Goal: Transaction & Acquisition: Purchase product/service

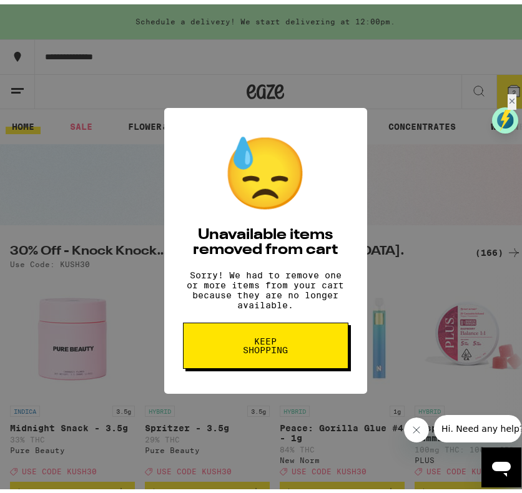
click at [267, 350] on span "Keep Shopping" at bounding box center [265, 341] width 64 height 17
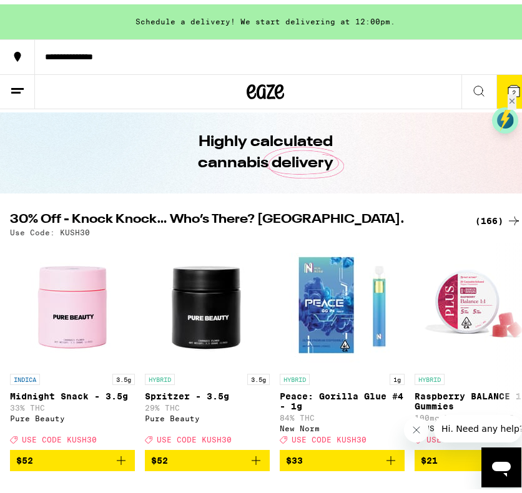
scroll to position [31, 0]
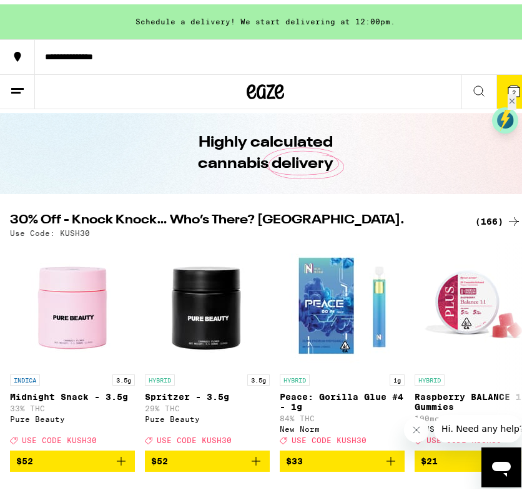
click at [19, 93] on icon at bounding box center [17, 86] width 15 height 15
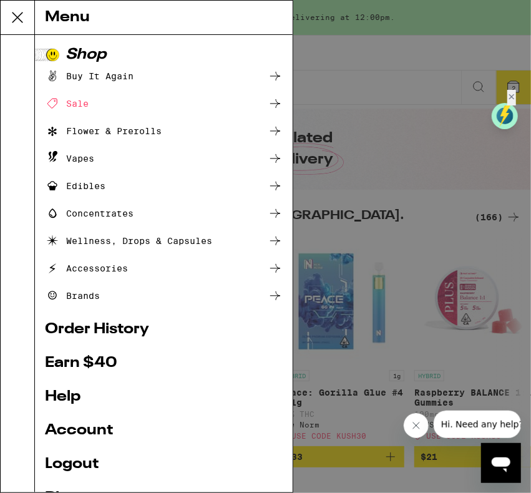
click at [270, 155] on icon at bounding box center [275, 158] width 15 height 15
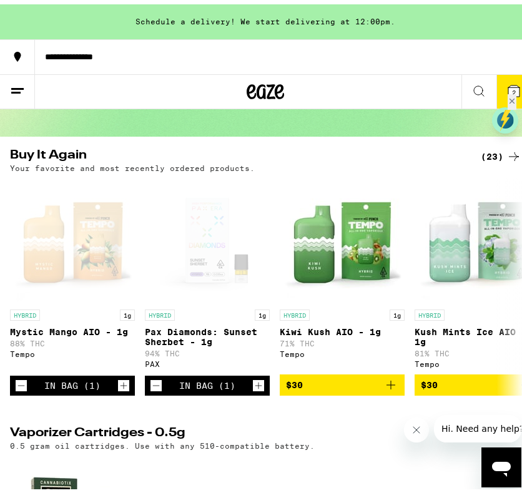
scroll to position [88, 0]
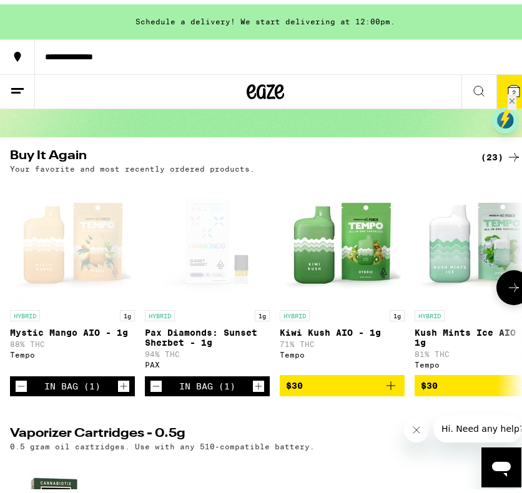
click at [157, 390] on icon "Decrement" at bounding box center [155, 382] width 11 height 15
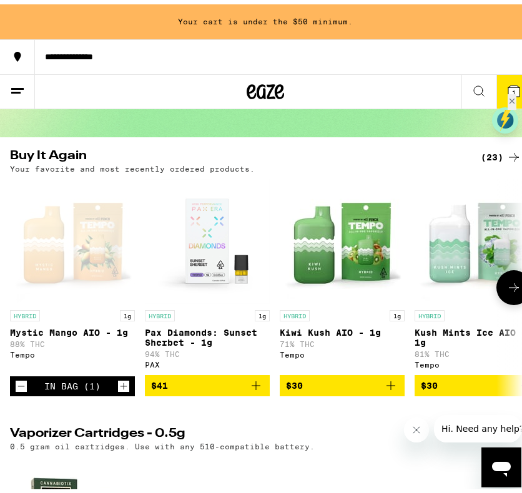
click at [19, 390] on icon "Decrement" at bounding box center [21, 382] width 11 height 15
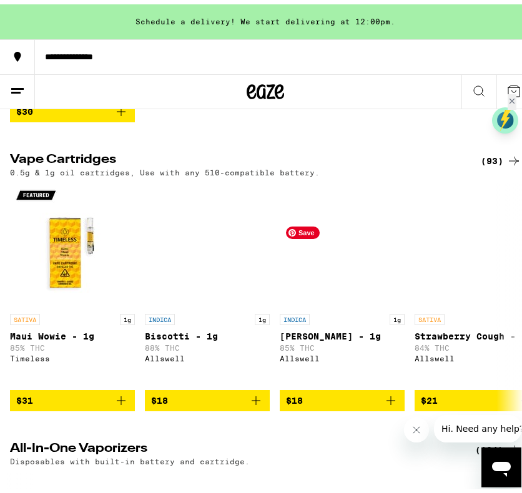
scroll to position [639, 0]
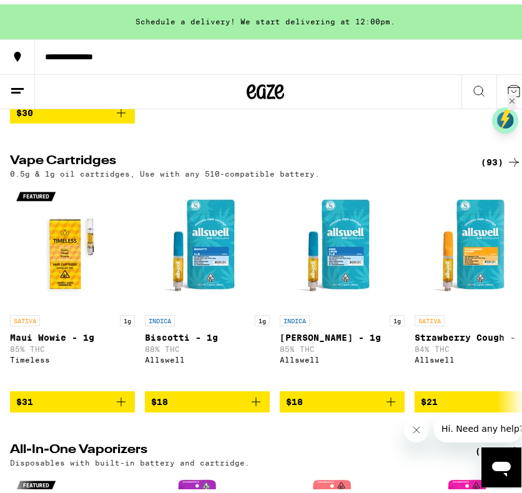
click at [493, 165] on div "(93)" at bounding box center [501, 157] width 41 height 15
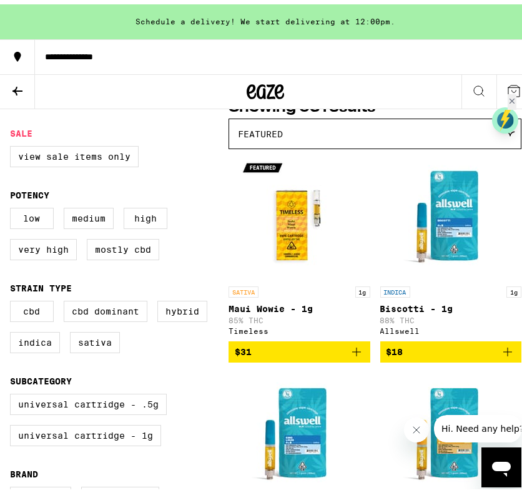
scroll to position [116, 0]
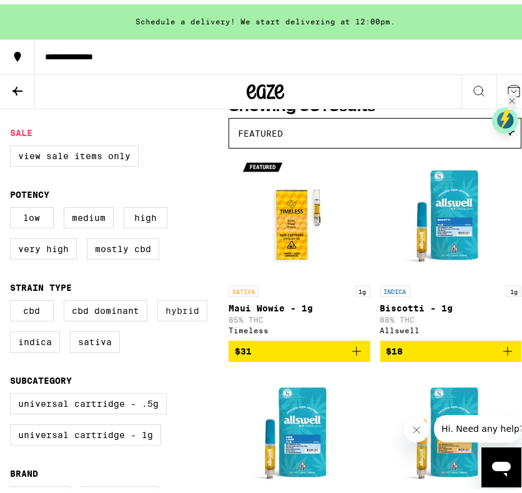
click at [176, 317] on label "Hybrid" at bounding box center [182, 306] width 50 height 21
click at [13, 298] on input "Hybrid" at bounding box center [12, 298] width 1 height 1
checkbox input "true"
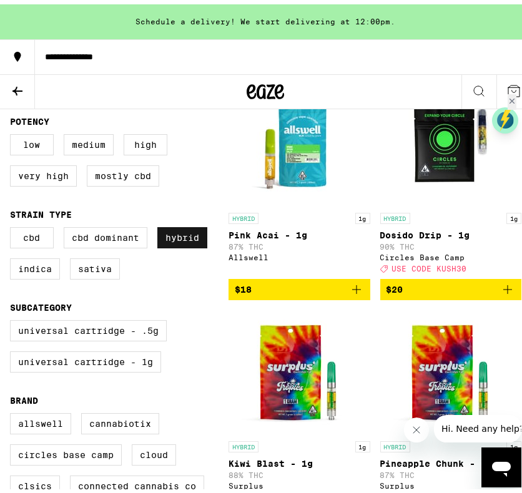
scroll to position [172, 0]
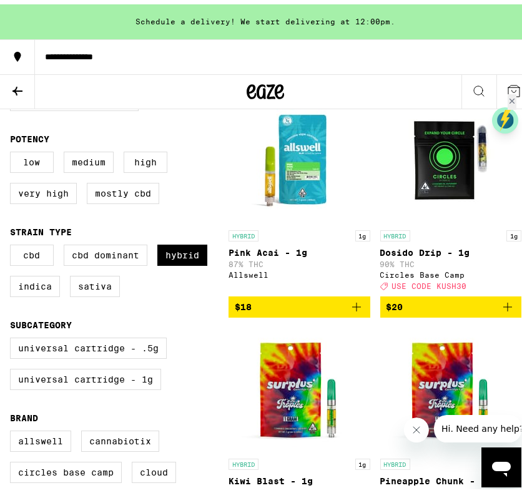
click at [14, 91] on icon at bounding box center [17, 86] width 15 height 15
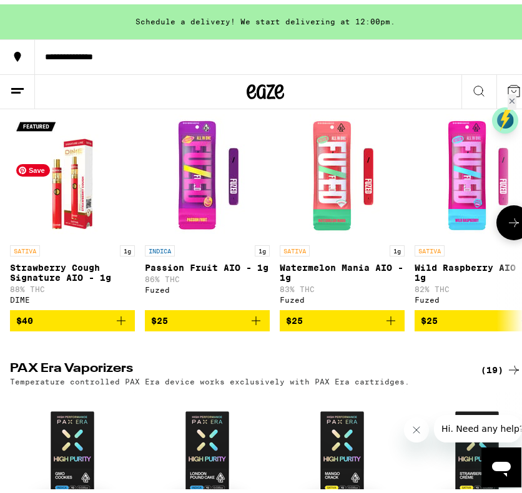
scroll to position [1001, 0]
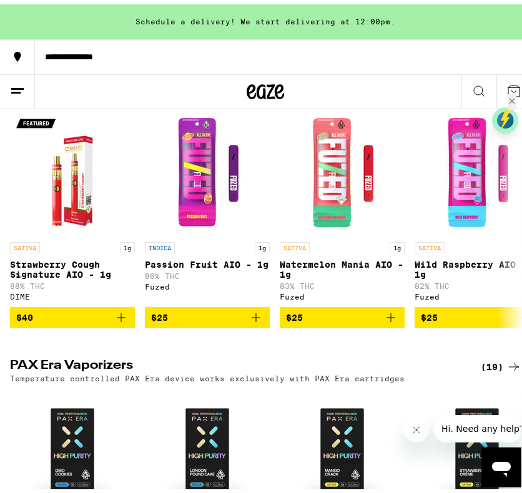
click at [475, 92] on div "(104)" at bounding box center [498, 84] width 46 height 15
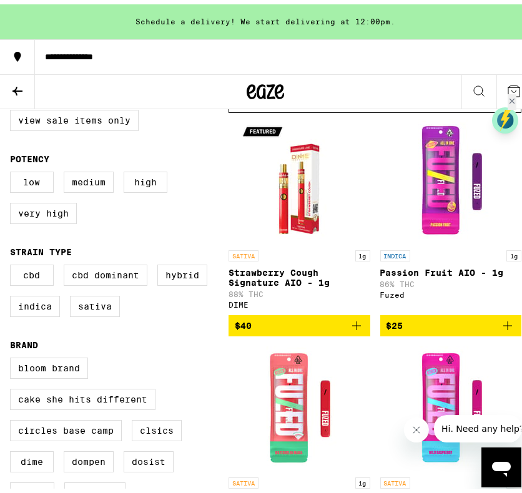
scroll to position [151, 0]
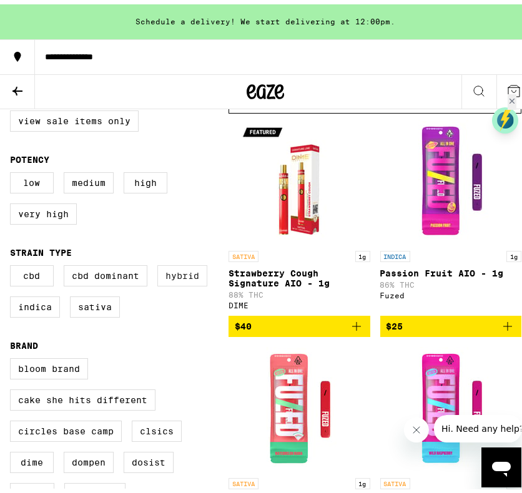
click at [187, 282] on label "Hybrid" at bounding box center [182, 271] width 50 height 21
click at [13, 263] on input "Hybrid" at bounding box center [12, 263] width 1 height 1
checkbox input "true"
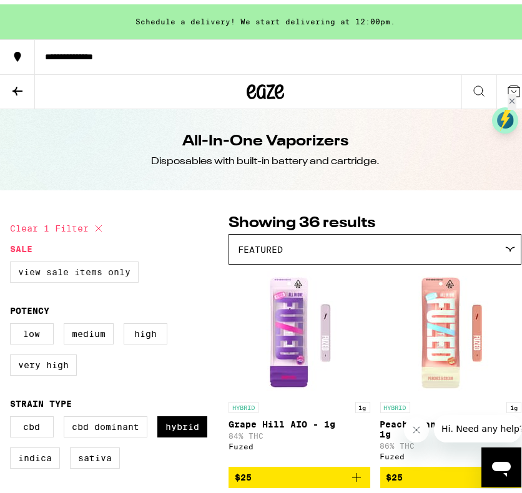
click at [28, 270] on label "View Sale Items Only" at bounding box center [74, 267] width 129 height 21
click at [13, 260] on input "View Sale Items Only" at bounding box center [12, 259] width 1 height 1
checkbox input "true"
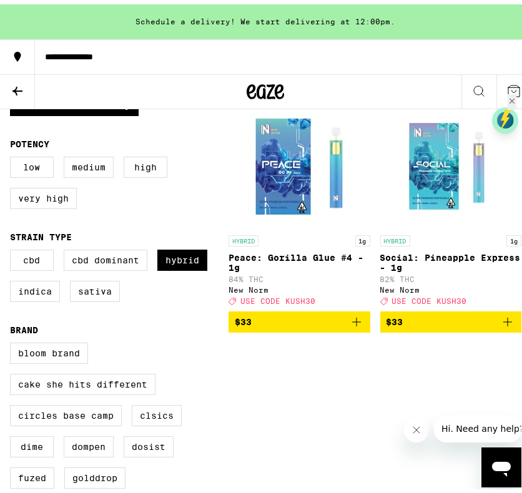
scroll to position [166, 0]
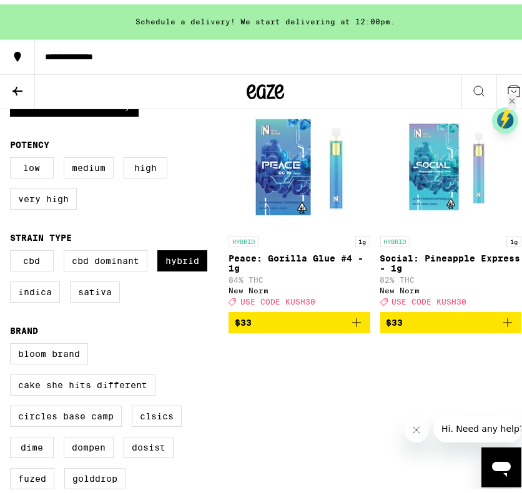
click at [352, 323] on icon "Add to bag" at bounding box center [356, 318] width 9 height 9
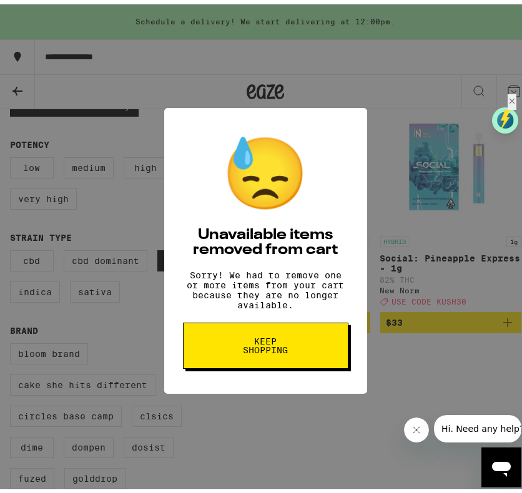
click at [268, 350] on span "Keep Shopping" at bounding box center [265, 341] width 64 height 17
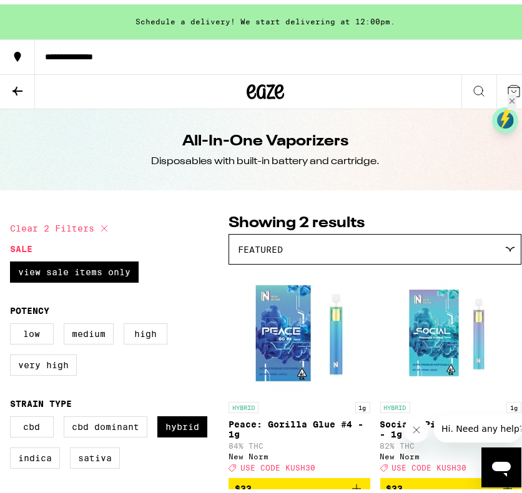
click at [17, 80] on icon at bounding box center [17, 86] width 15 height 15
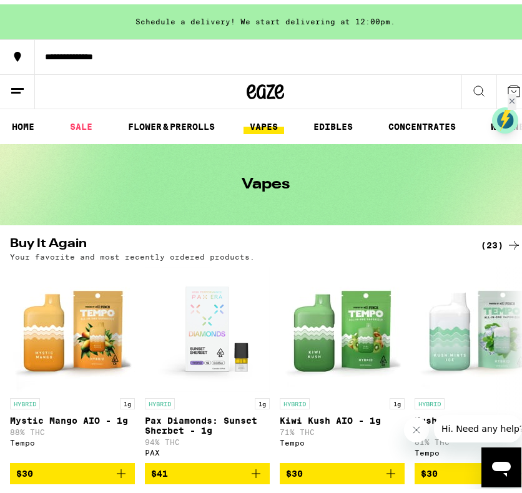
click at [16, 51] on icon at bounding box center [17, 52] width 7 height 10
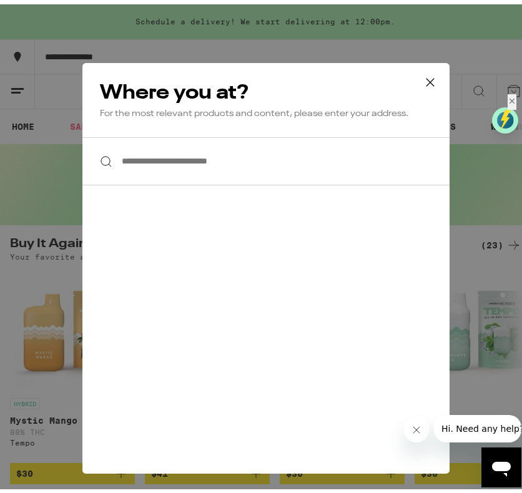
click at [423, 81] on icon at bounding box center [430, 78] width 19 height 19
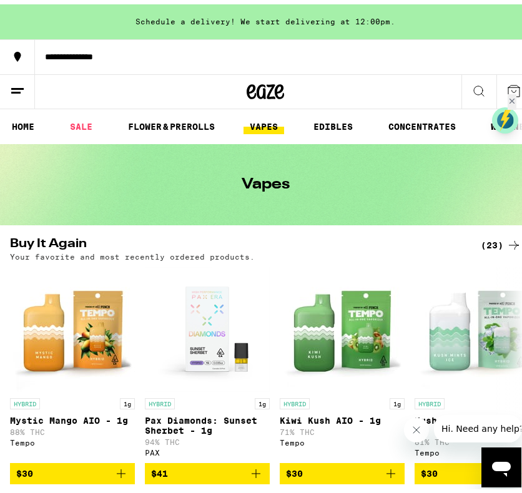
click at [19, 92] on icon at bounding box center [17, 86] width 15 height 15
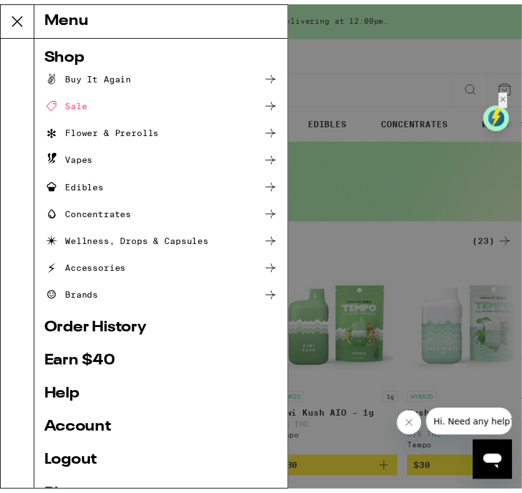
scroll to position [76, 0]
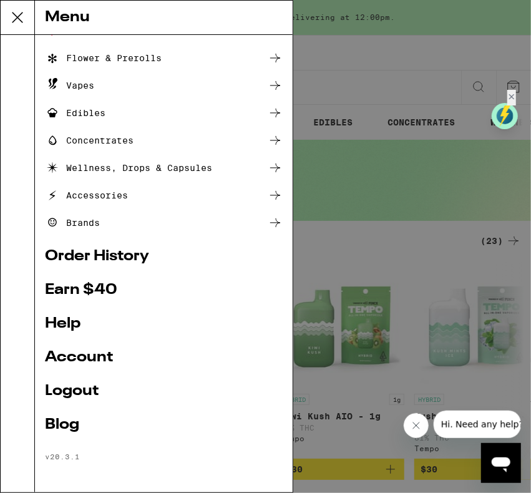
click at [381, 79] on div "Menu Shop Buy It Again Sale Flower & Prerolls Vapes Edibles Concentrates Wellne…" at bounding box center [265, 246] width 531 height 493
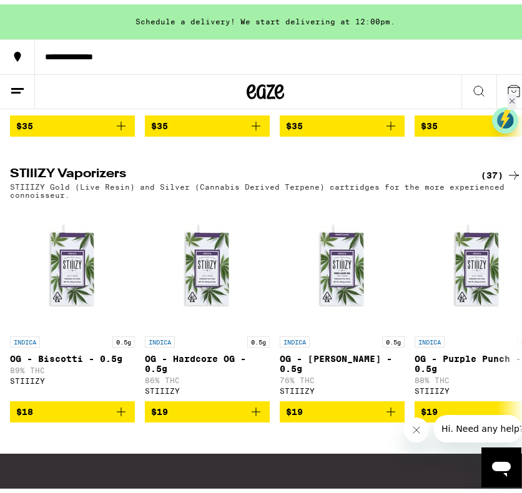
scroll to position [1469, 0]
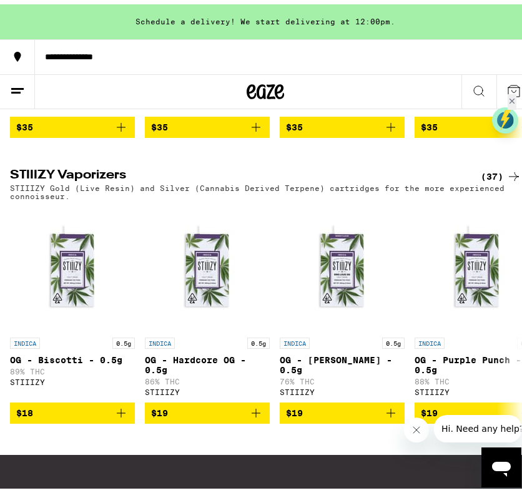
click at [506, 180] on icon at bounding box center [513, 172] width 15 height 15
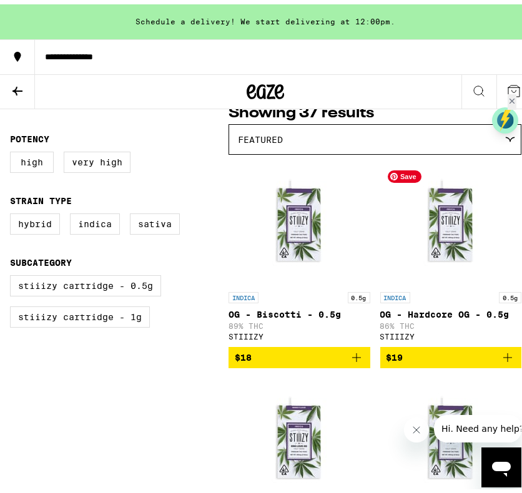
scroll to position [111, 0]
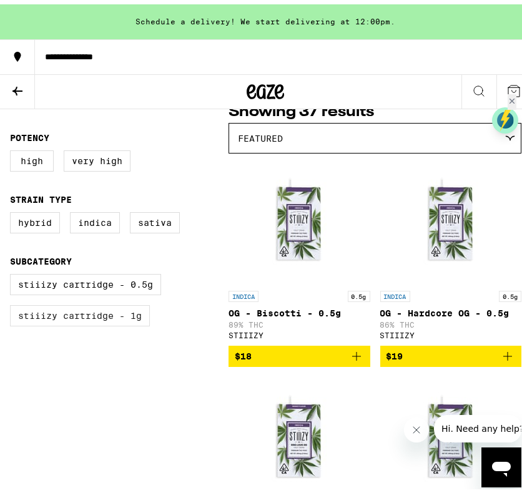
click at [114, 322] on label "STIIIZY Cartridge - 1g" at bounding box center [80, 311] width 140 height 21
click at [13, 272] on input "STIIIZY Cartridge - 1g" at bounding box center [12, 272] width 1 height 1
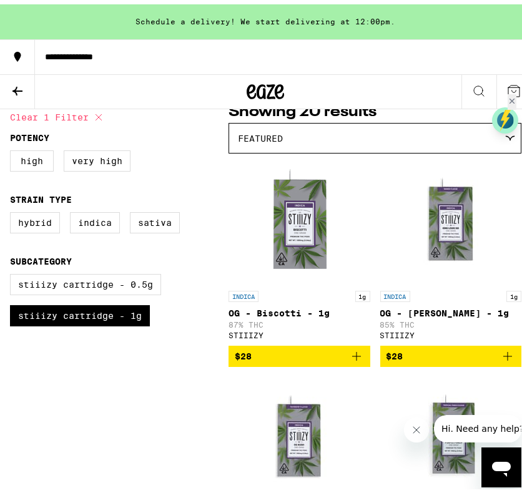
checkbox input "false"
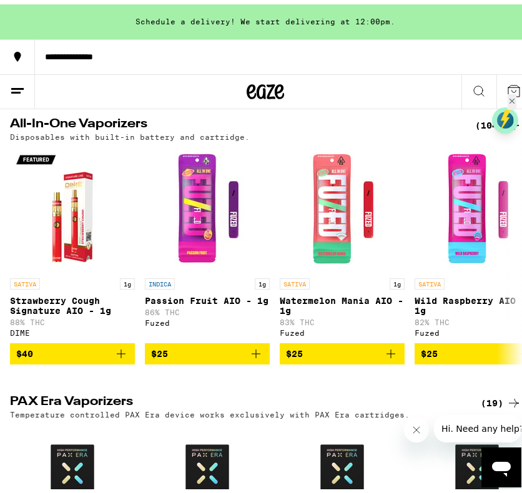
scroll to position [964, 0]
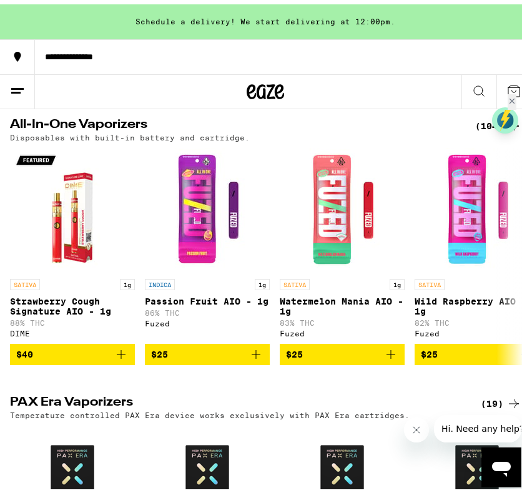
click at [475, 129] on div "(104)" at bounding box center [498, 121] width 46 height 15
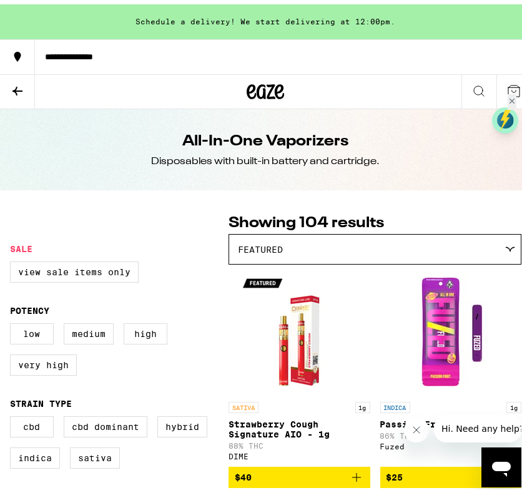
scroll to position [162, 0]
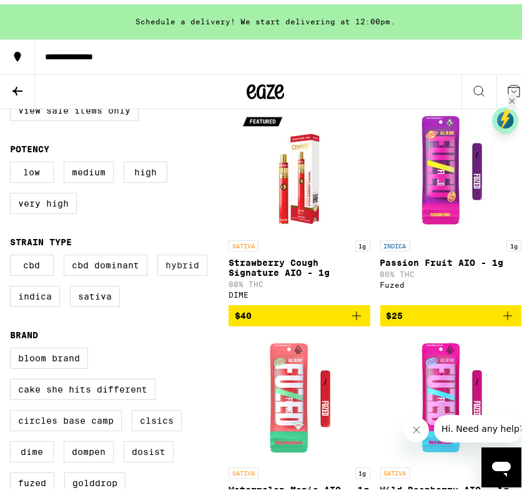
click at [197, 272] on label "Hybrid" at bounding box center [182, 260] width 50 height 21
click at [13, 253] on input "Hybrid" at bounding box center [12, 252] width 1 height 1
checkbox input "true"
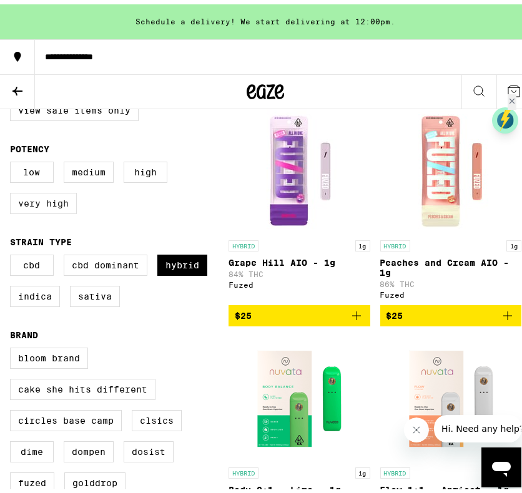
click at [70, 210] on label "Very High" at bounding box center [43, 199] width 67 height 21
click at [13, 160] on input "Very High" at bounding box center [12, 159] width 1 height 1
checkbox input "true"
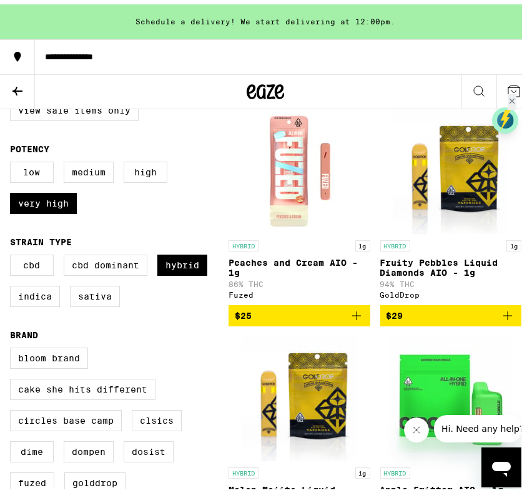
scroll to position [224, 0]
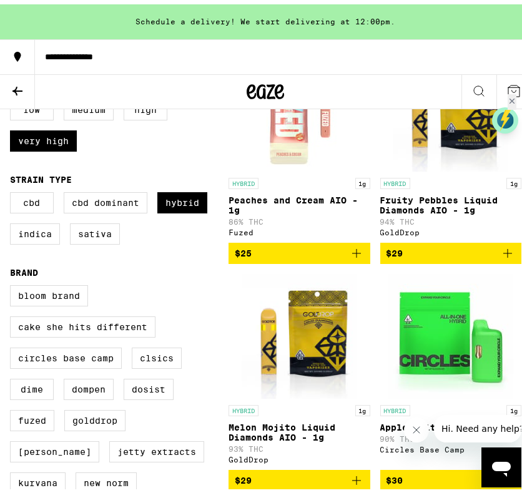
click at [356, 257] on icon "Add to bag" at bounding box center [356, 249] width 15 height 15
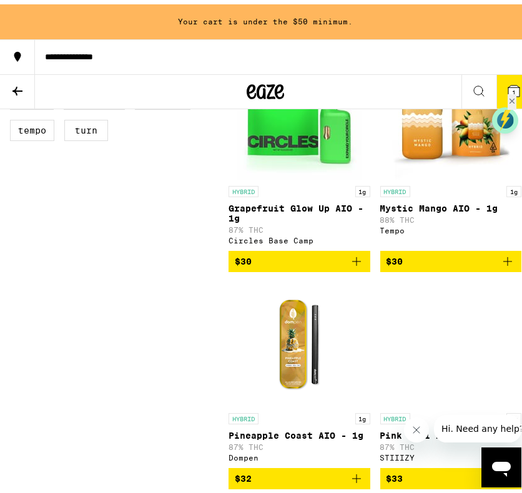
scroll to position [670, 0]
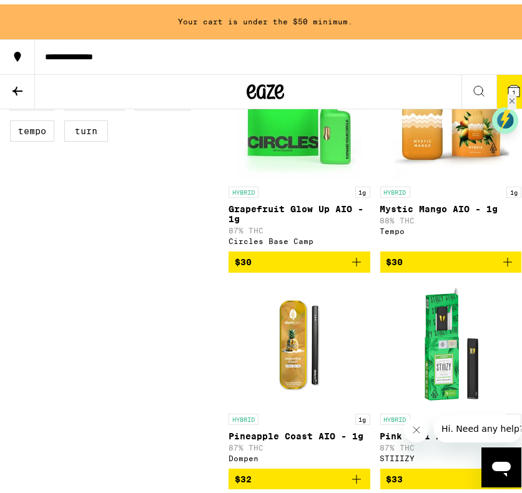
click at [505, 265] on icon "Add to bag" at bounding box center [507, 257] width 15 height 15
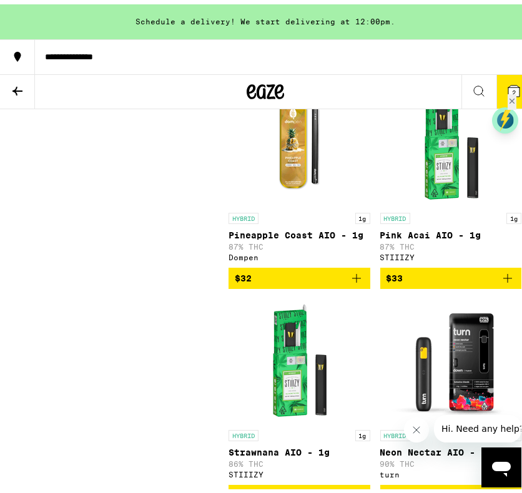
scroll to position [870, 0]
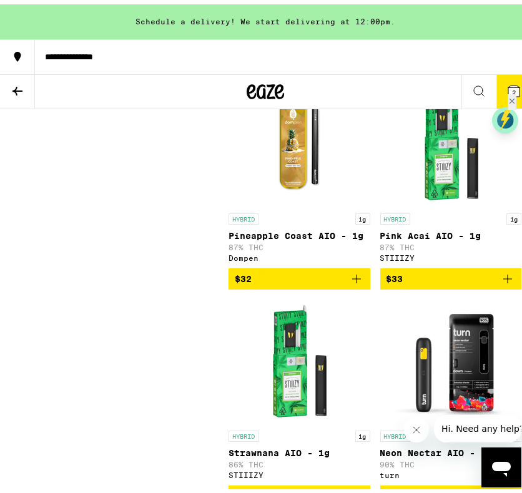
click at [16, 89] on icon at bounding box center [17, 86] width 10 height 9
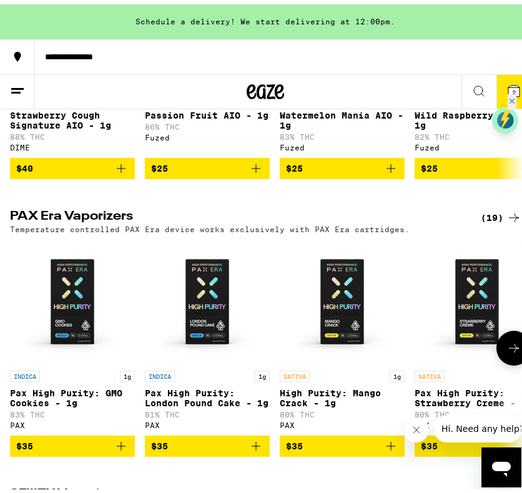
scroll to position [1146, 0]
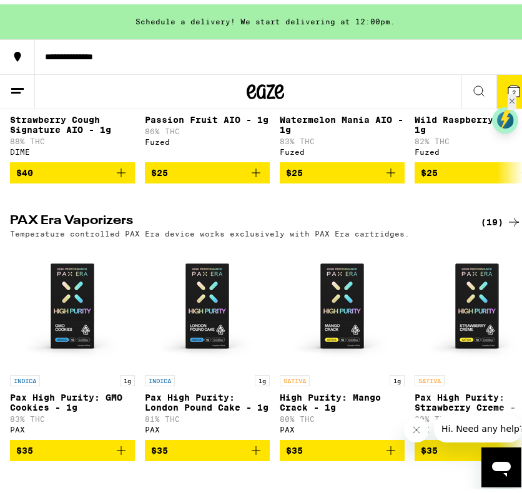
click at [506, 225] on icon at bounding box center [513, 217] width 15 height 15
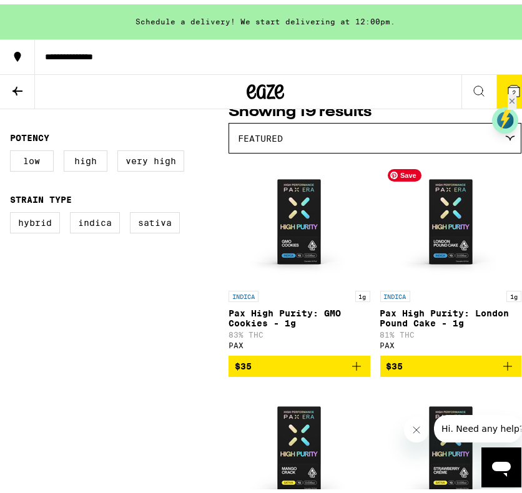
scroll to position [112, 0]
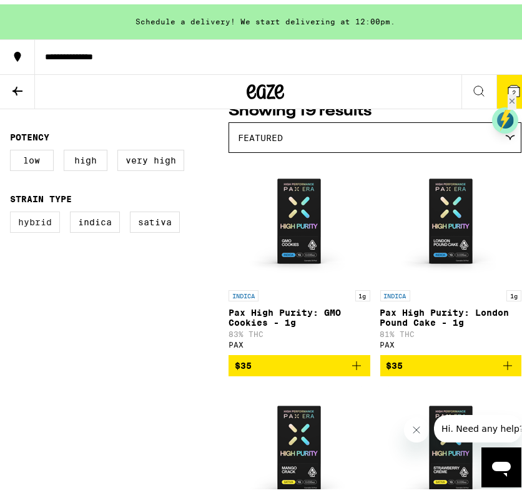
click at [41, 228] on label "Hybrid" at bounding box center [35, 217] width 50 height 21
click at [13, 210] on input "Hybrid" at bounding box center [12, 209] width 1 height 1
checkbox input "true"
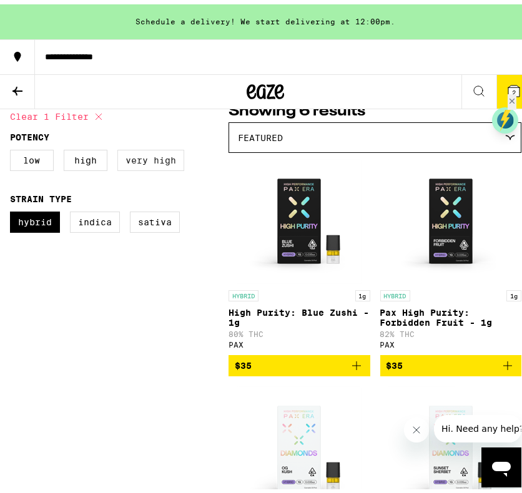
click at [153, 167] on label "Very High" at bounding box center [150, 155] width 67 height 21
click at [13, 148] on input "Very High" at bounding box center [12, 147] width 1 height 1
checkbox input "true"
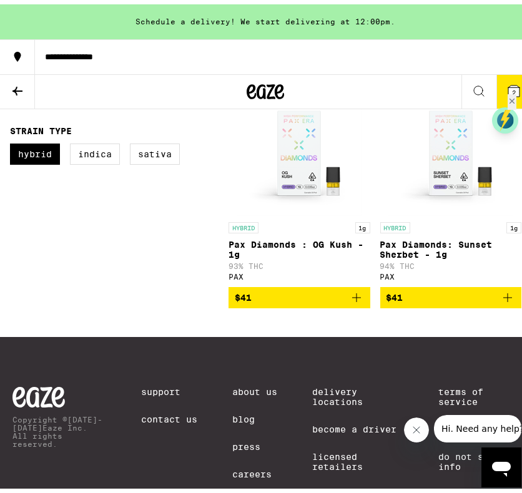
scroll to position [180, 0]
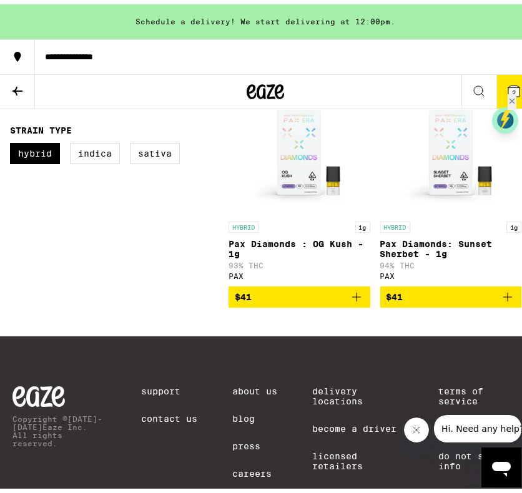
click at [501, 300] on icon "Add to bag" at bounding box center [507, 292] width 15 height 15
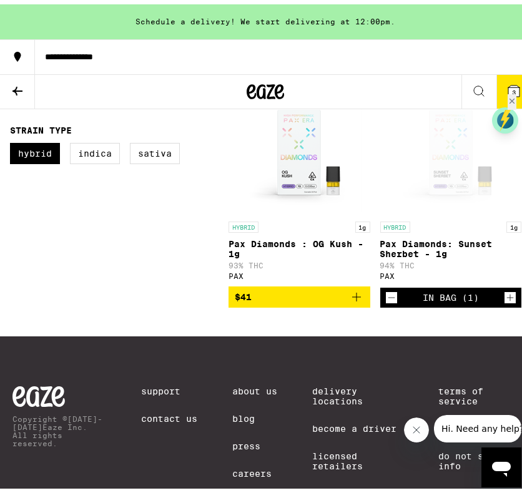
click at [354, 300] on icon "Add to bag" at bounding box center [356, 292] width 15 height 15
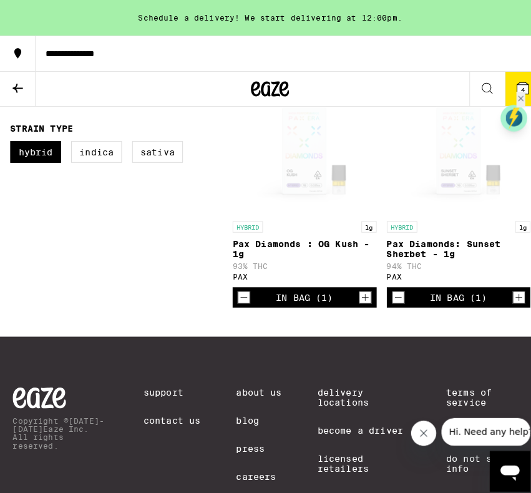
scroll to position [54, 0]
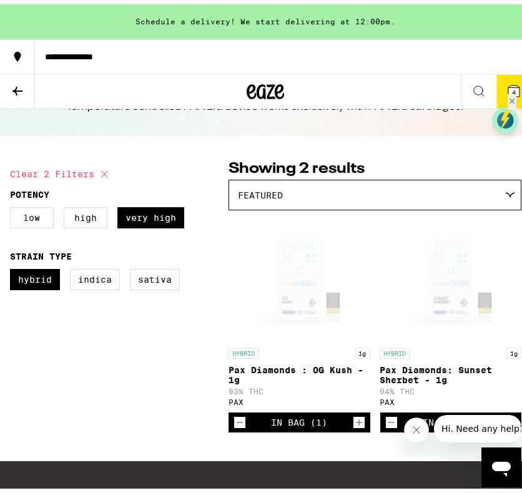
click at [509, 78] on button "4" at bounding box center [513, 88] width 35 height 34
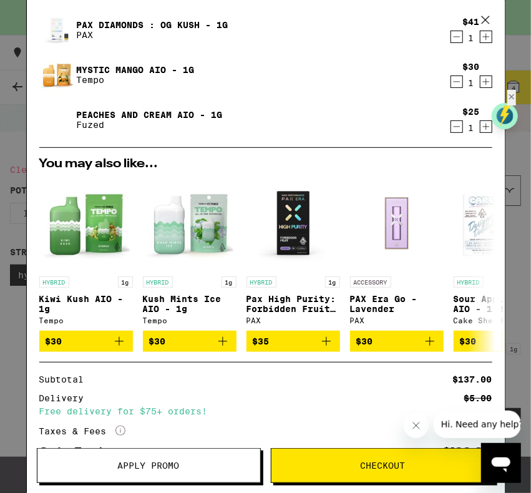
scroll to position [209, 0]
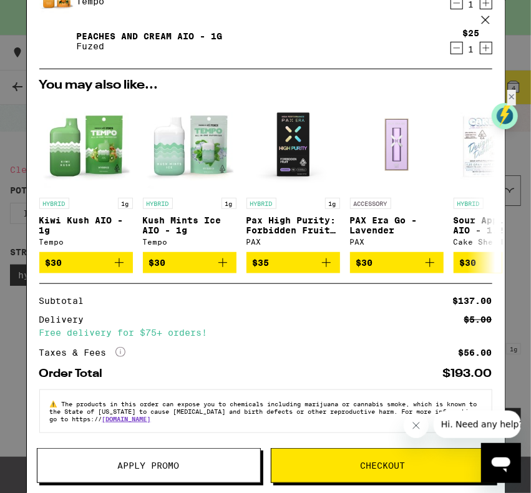
click at [151, 456] on button "Apply Promo" at bounding box center [149, 465] width 224 height 35
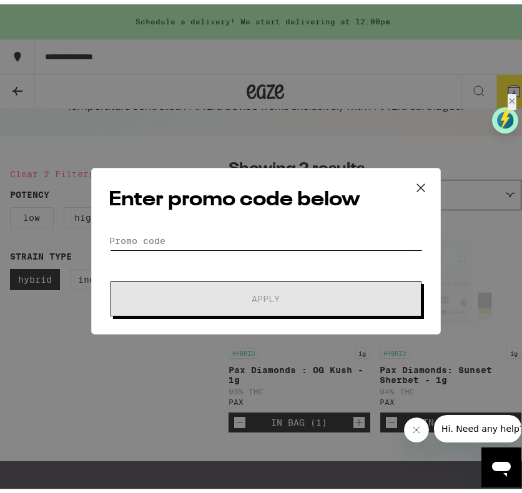
click at [125, 231] on input "Promo Code" at bounding box center [265, 236] width 313 height 19
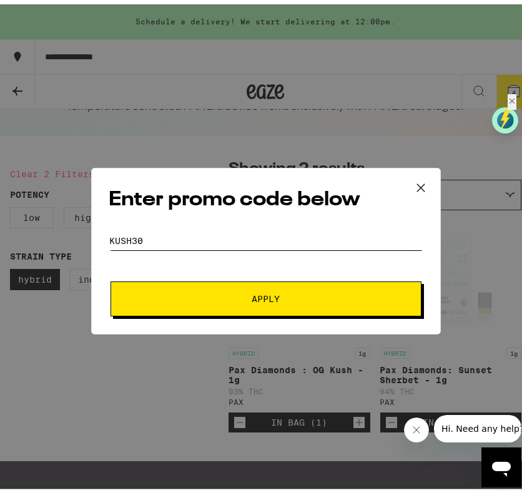
type input "Kush30"
click at [196, 288] on button "Apply" at bounding box center [265, 294] width 311 height 35
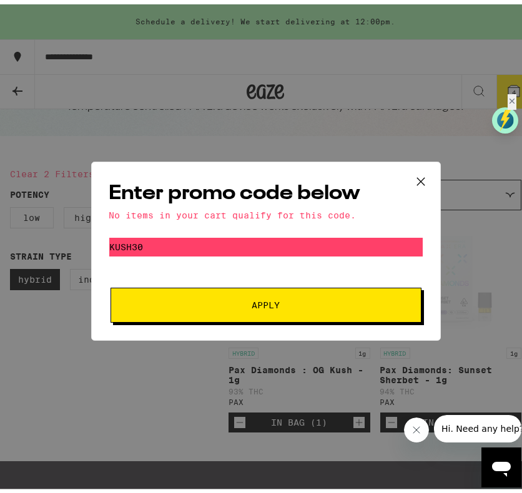
click at [417, 172] on icon at bounding box center [420, 177] width 19 height 19
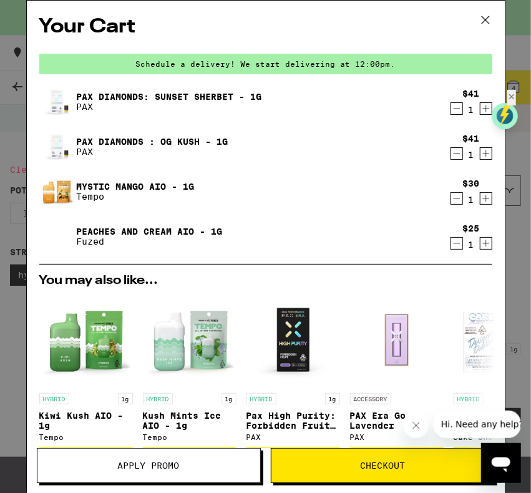
click at [358, 465] on span "Checkout" at bounding box center [383, 465] width 223 height 9
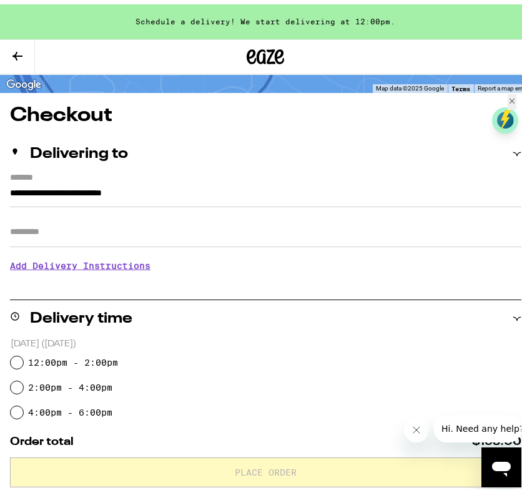
scroll to position [79, 0]
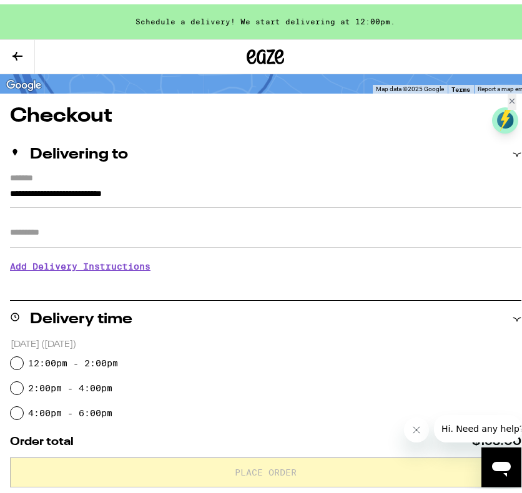
click at [35, 413] on label "4:00pm - 6:00pm" at bounding box center [70, 409] width 84 height 10
click at [23, 413] on input "4:00pm - 6:00pm" at bounding box center [17, 409] width 12 height 12
radio input "true"
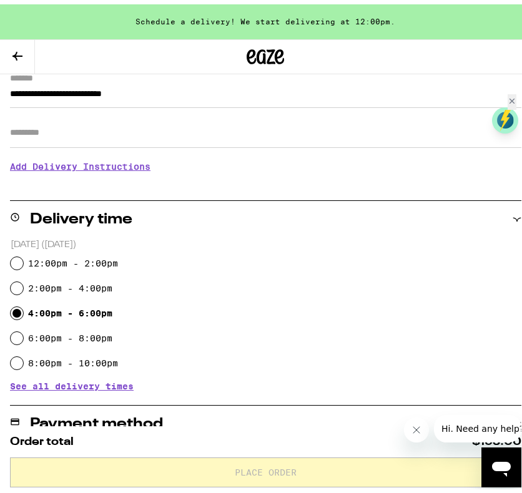
scroll to position [180, 0]
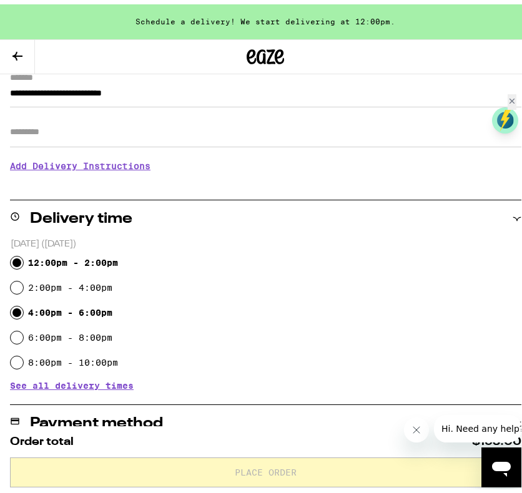
click at [17, 258] on input "12:00pm - 2:00pm" at bounding box center [17, 258] width 12 height 12
radio input "true"
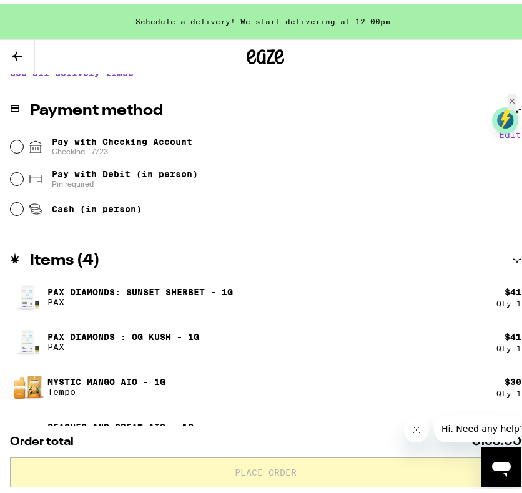
scroll to position [493, 0]
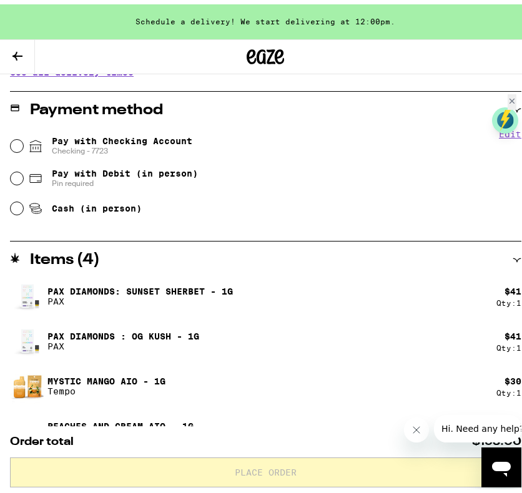
click at [139, 144] on span "Pay with Checking Account Checking - 7723" at bounding box center [122, 142] width 140 height 20
click at [23, 144] on input "Pay with Checking Account Checking - 7723" at bounding box center [17, 141] width 12 height 12
radio input "true"
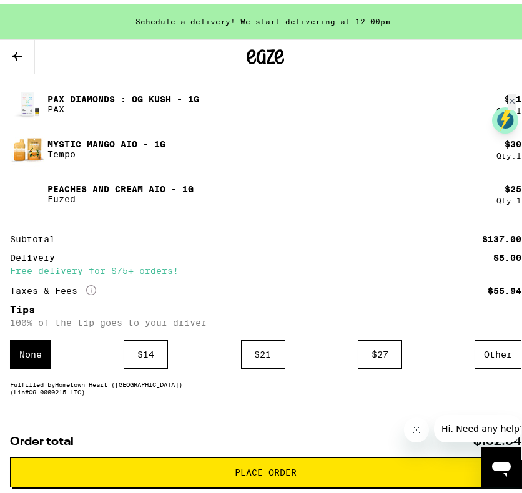
scroll to position [745, 0]
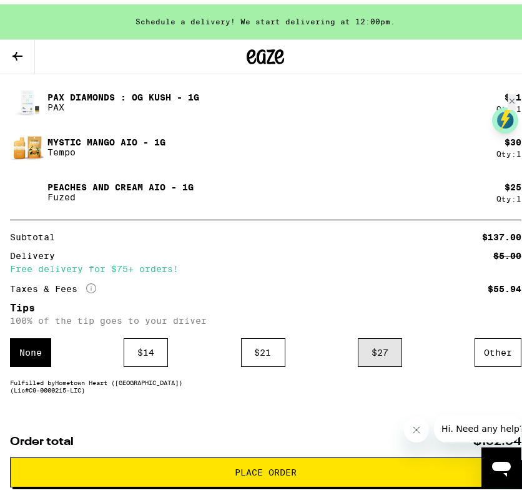
click at [363, 345] on div "$ 27" at bounding box center [380, 348] width 44 height 29
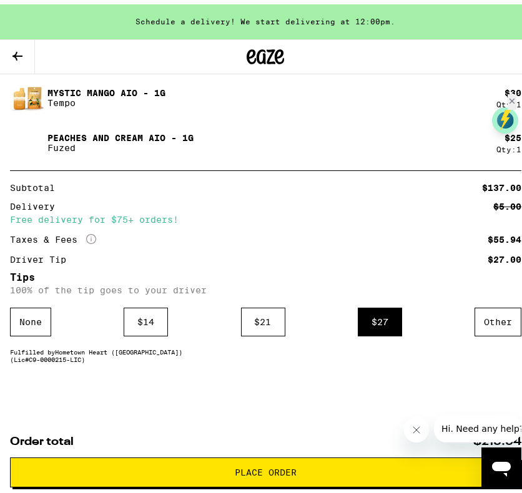
scroll to position [803, 0]
click at [272, 469] on span "Place Order" at bounding box center [266, 468] width 62 height 9
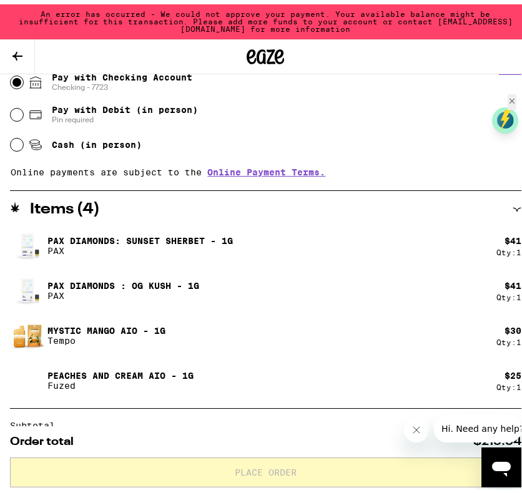
scroll to position [556, 0]
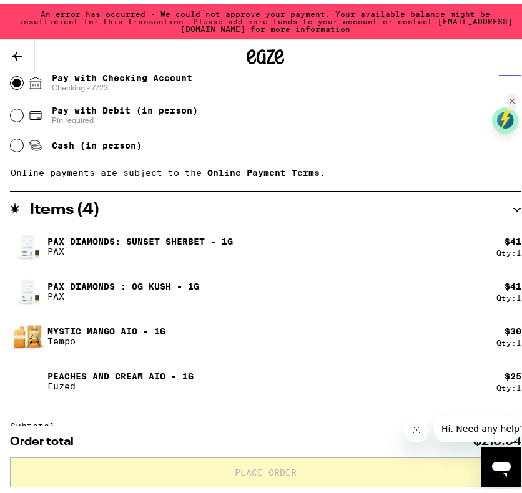
click at [284, 169] on link "Online Payment Terms." at bounding box center [266, 169] width 118 height 10
click at [29, 114] on icon at bounding box center [35, 111] width 15 height 15
click at [23, 114] on input "Pay with Debit (in person) Pin required" at bounding box center [17, 111] width 12 height 12
radio input "true"
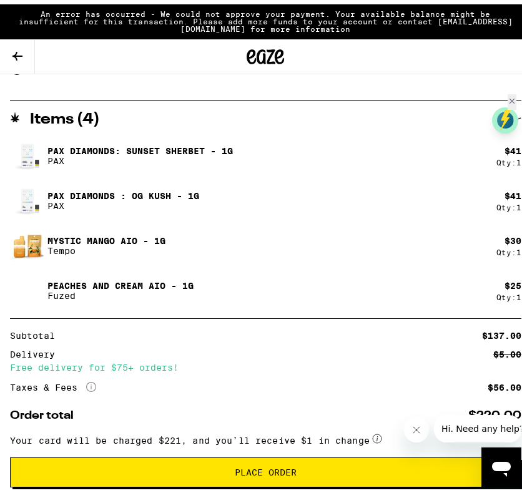
scroll to position [637, 0]
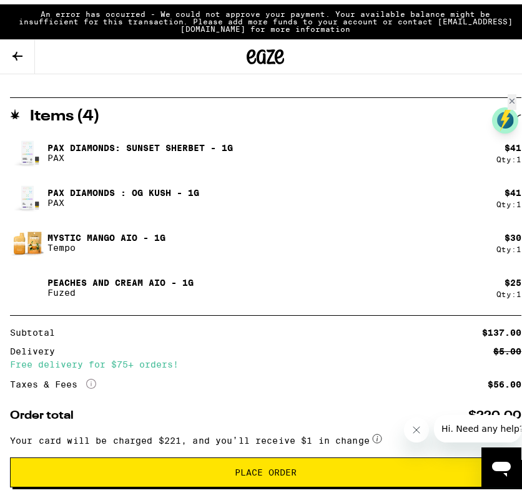
click at [267, 461] on button "Place Order" at bounding box center [265, 468] width 511 height 30
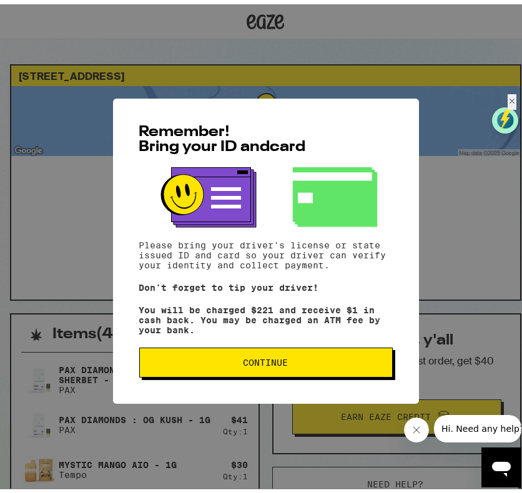
click at [299, 363] on span "Continue" at bounding box center [266, 358] width 232 height 9
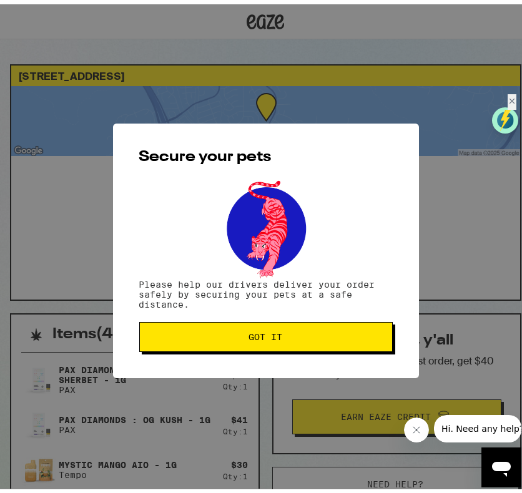
click at [278, 333] on span "Got it" at bounding box center [266, 332] width 232 height 9
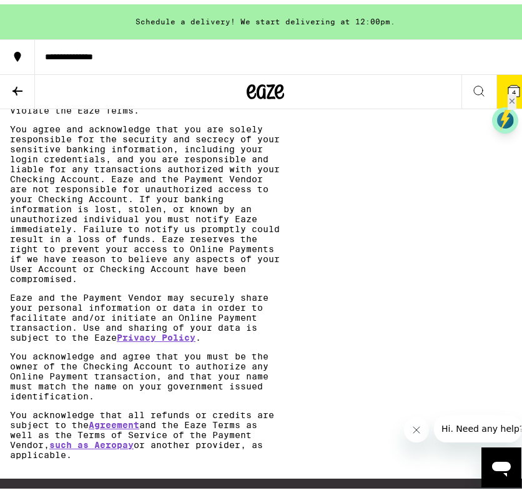
scroll to position [1558, 0]
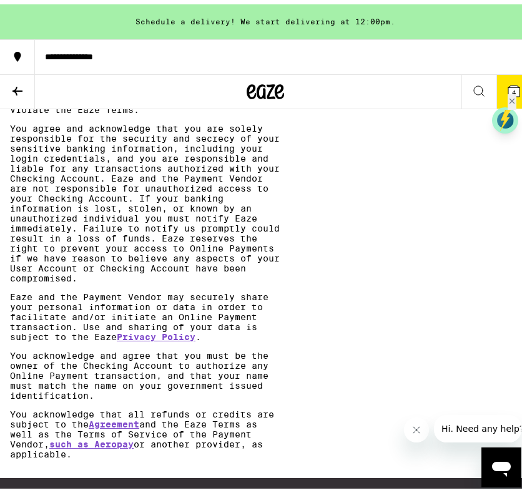
click at [205, 110] on p "You agree and acknowledge that you are solely responsible for complying with an…" at bounding box center [147, 36] width 274 height 150
